Goal: Check status: Check status

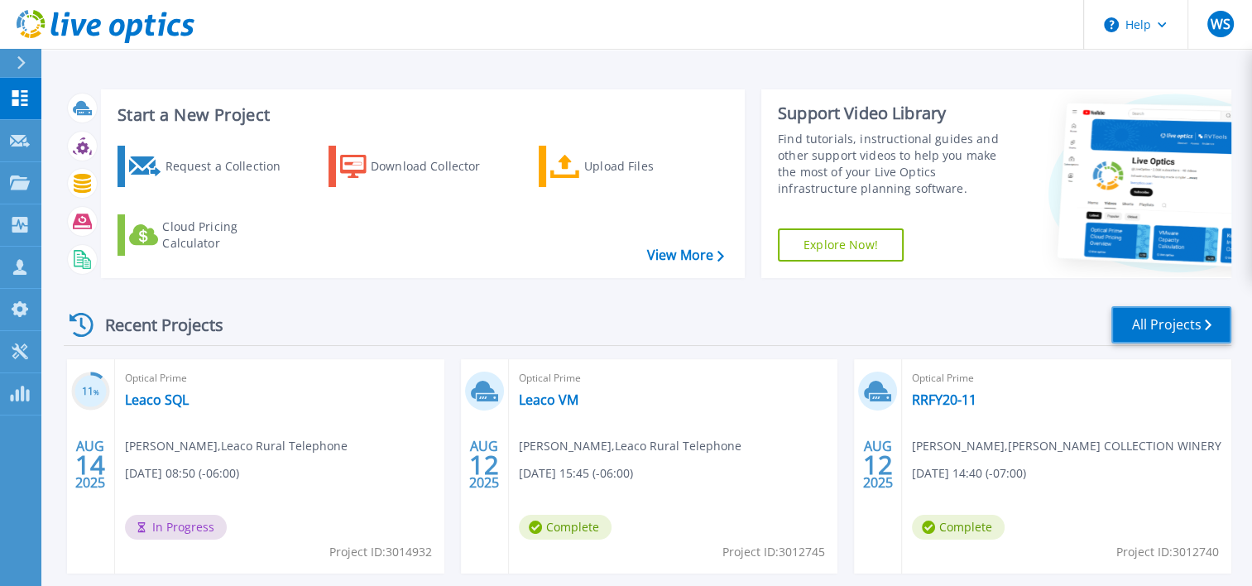
click at [1159, 321] on link "All Projects" at bounding box center [1172, 324] width 120 height 37
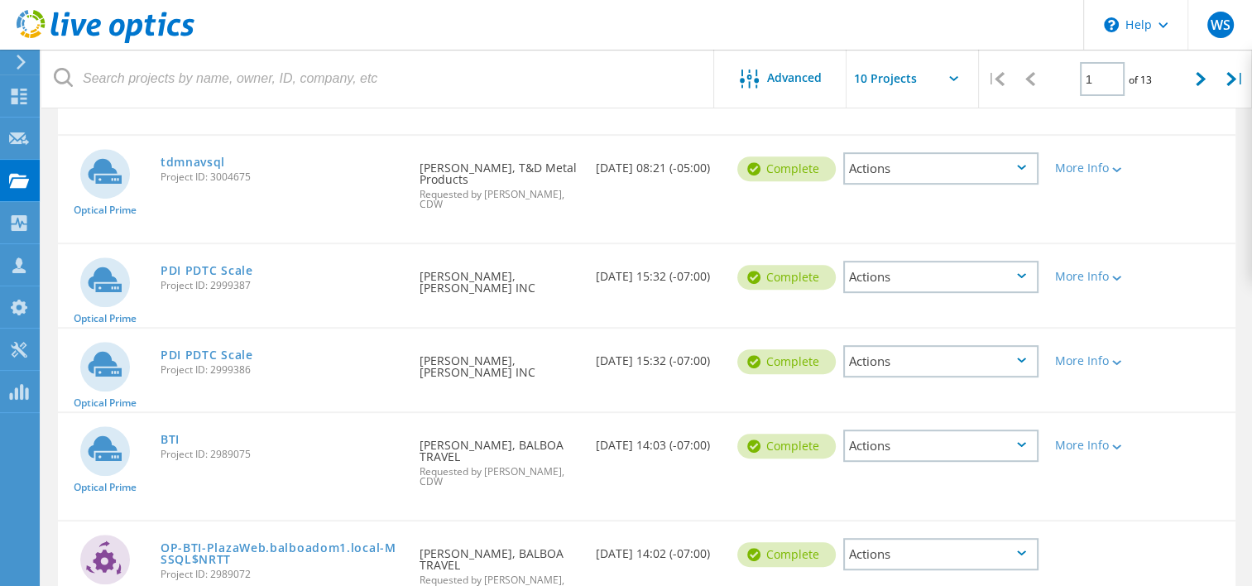
scroll to position [791, 0]
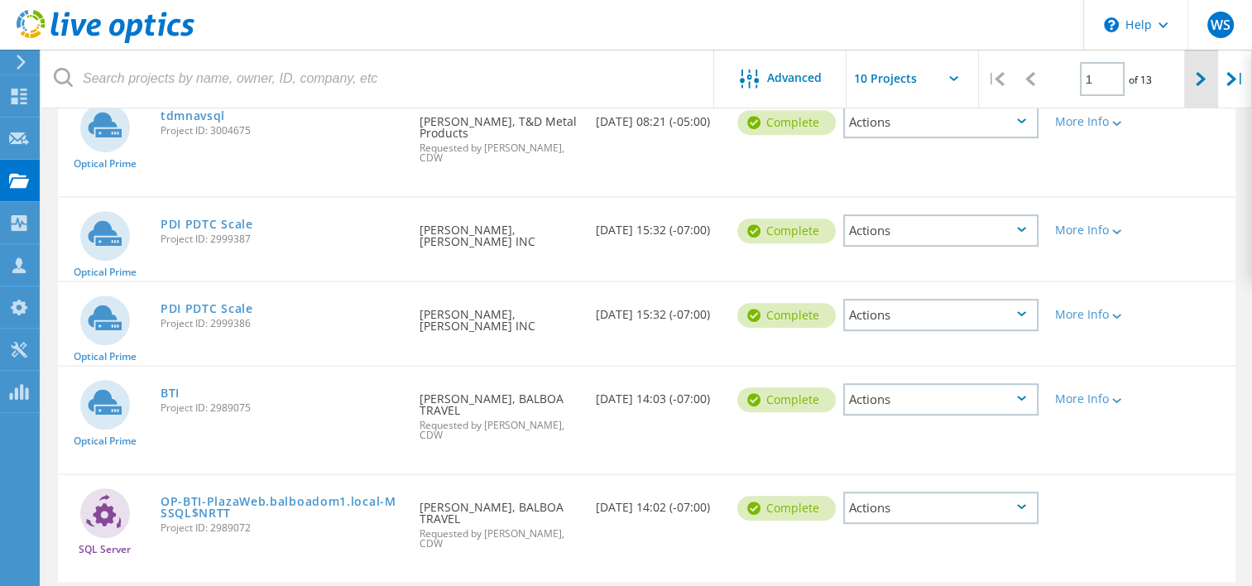
click at [1200, 89] on div at bounding box center [1202, 79] width 34 height 59
type input "2"
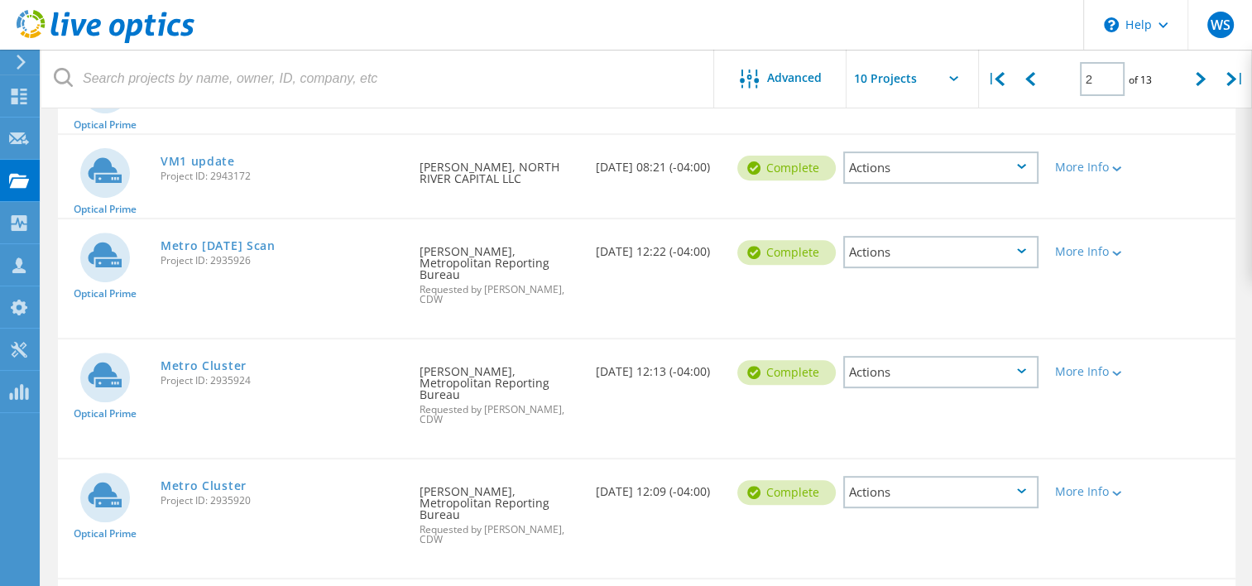
scroll to position [567, 0]
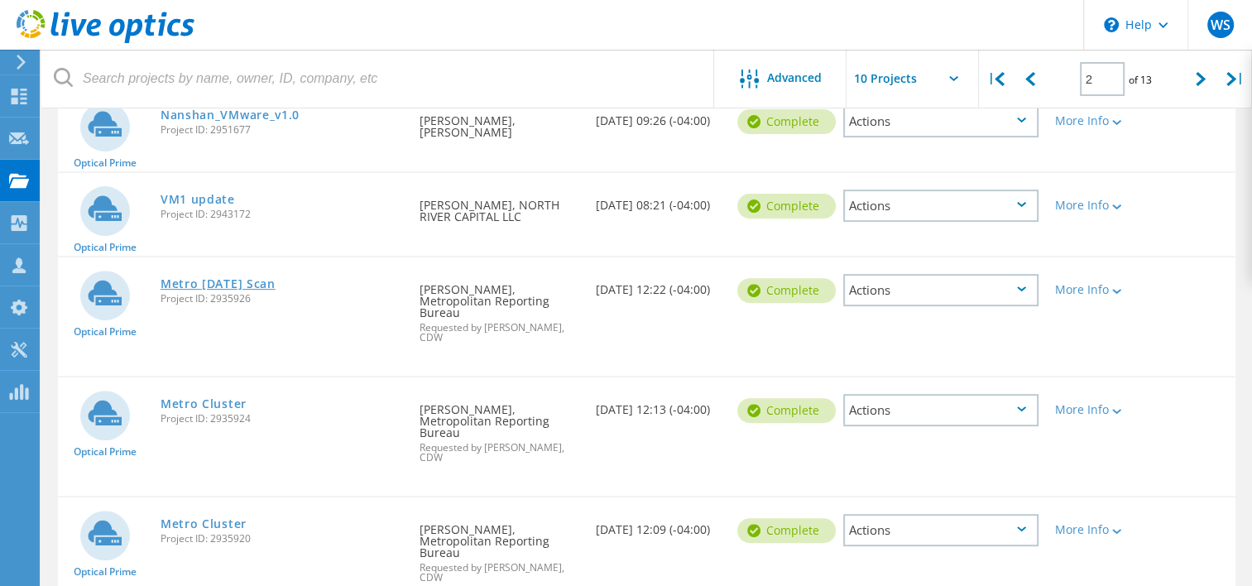
click at [243, 281] on link "Metro [DATE] Scan" at bounding box center [218, 284] width 115 height 12
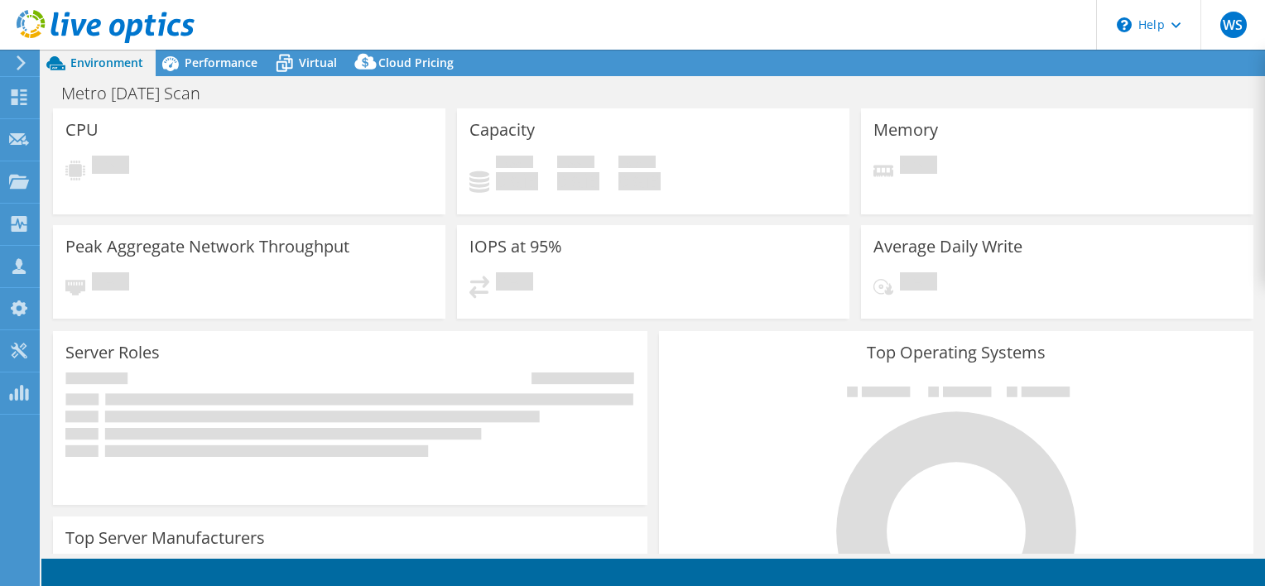
select select "USWest"
select select "USD"
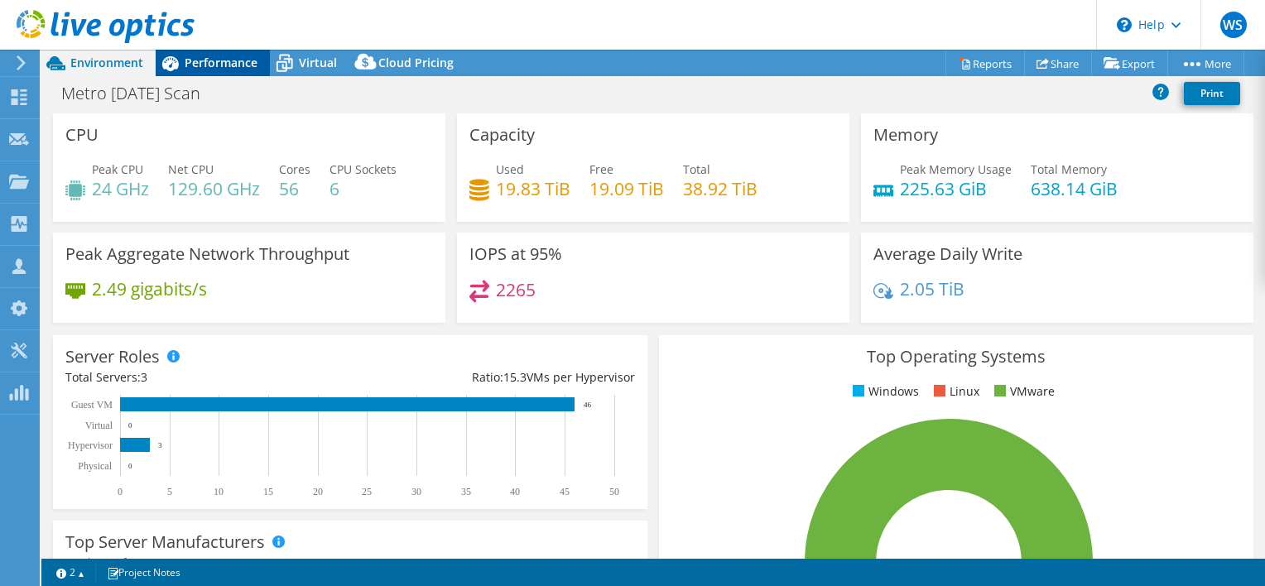
click at [217, 64] on span "Performance" at bounding box center [221, 63] width 73 height 16
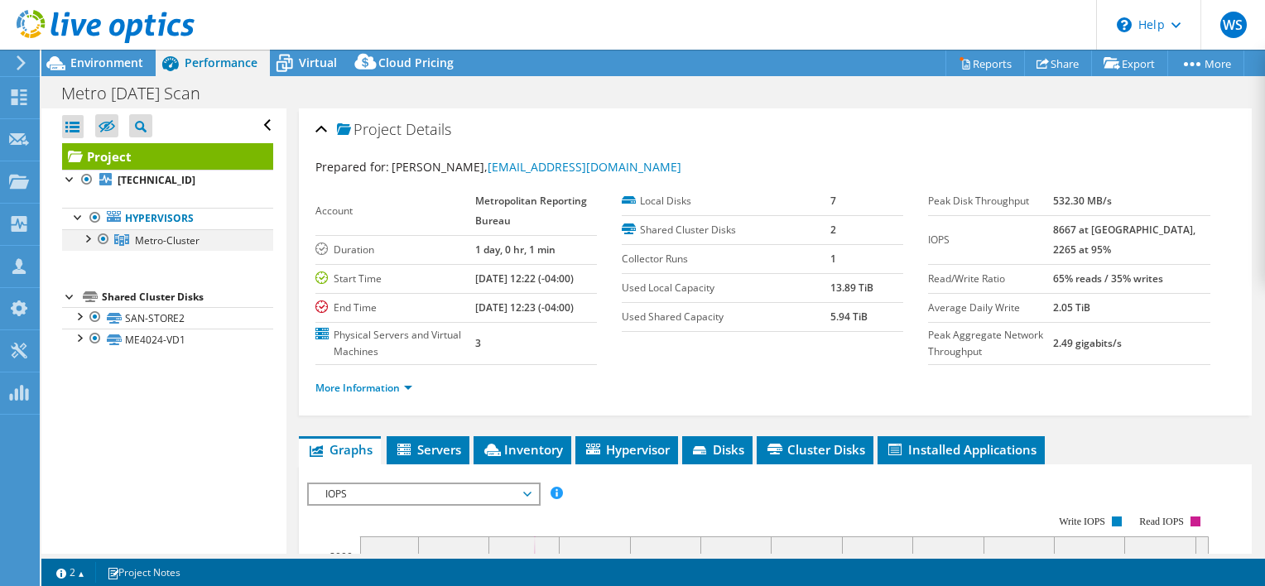
click at [89, 240] on div at bounding box center [87, 237] width 17 height 17
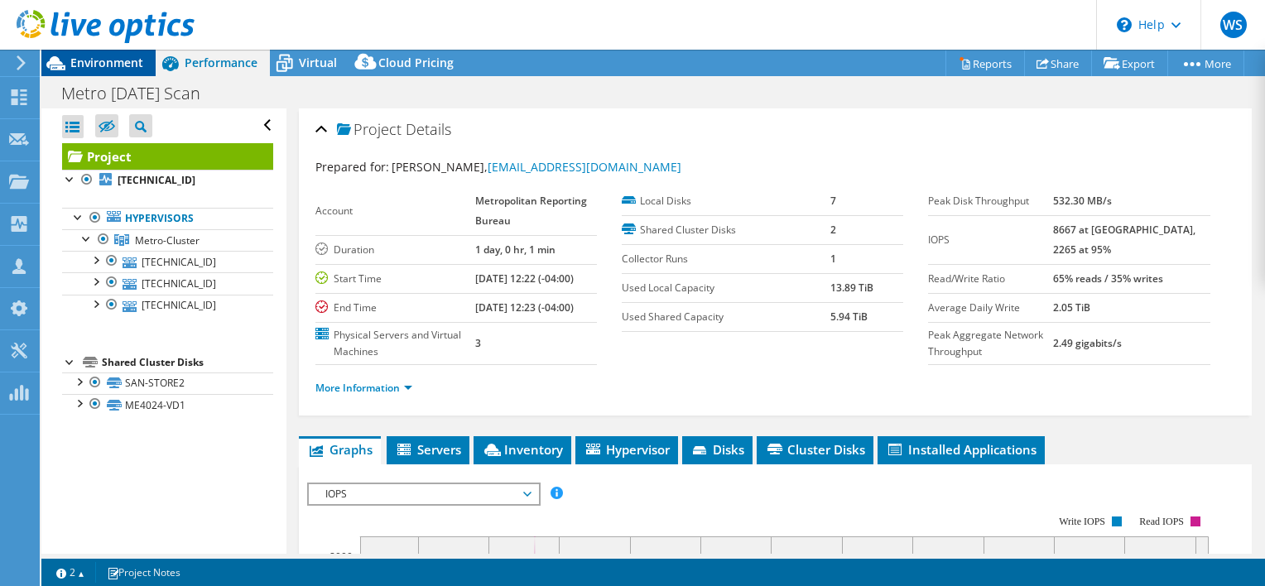
click at [96, 61] on span "Environment" at bounding box center [106, 63] width 73 height 16
